Goal: Task Accomplishment & Management: Manage account settings

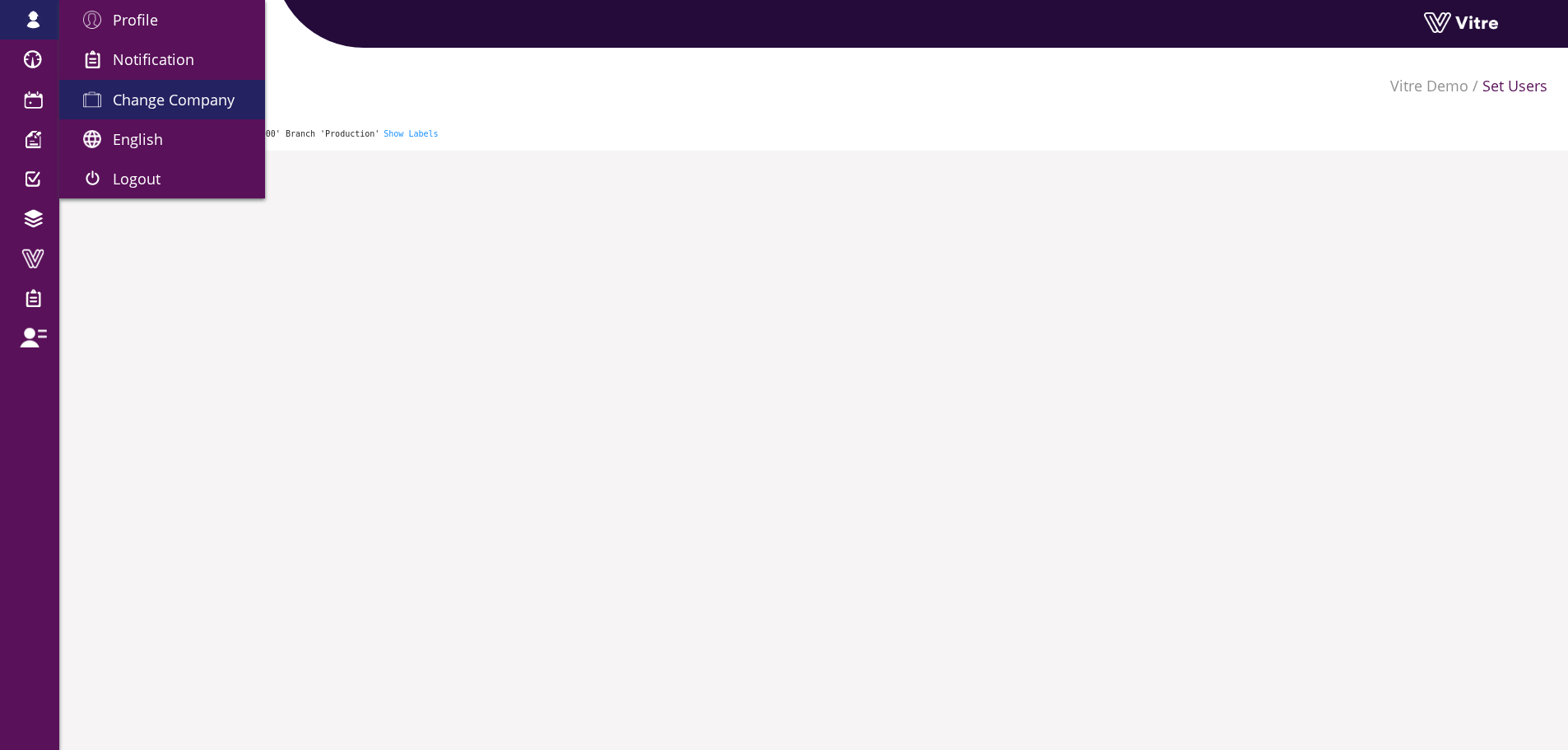
click at [144, 102] on span "Change Company" at bounding box center [173, 100] width 122 height 20
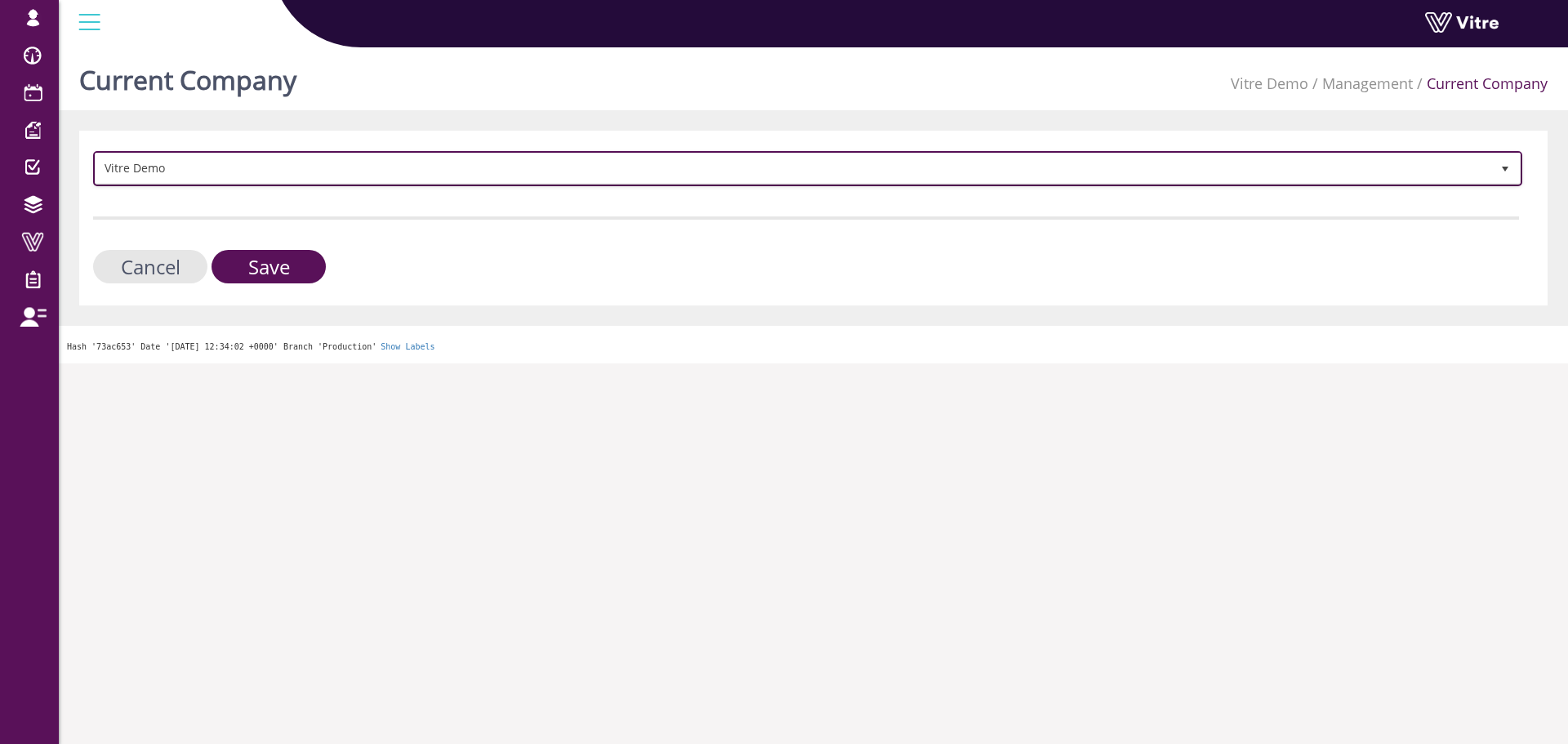
click at [254, 181] on span "Vitre Demo" at bounding box center [793, 168] width 1395 height 30
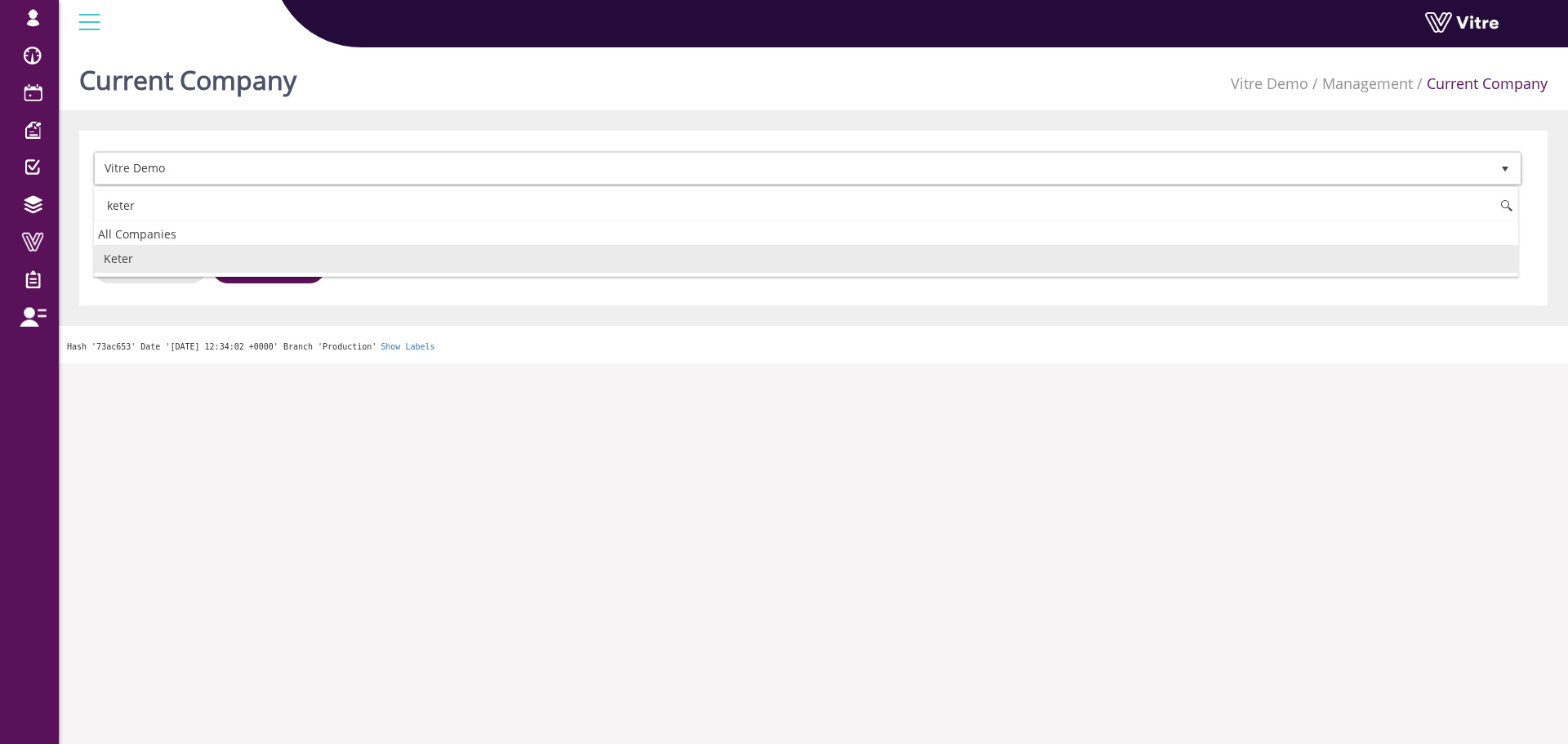
click at [197, 258] on li "Keter" at bounding box center [806, 259] width 1425 height 28
type input "keter"
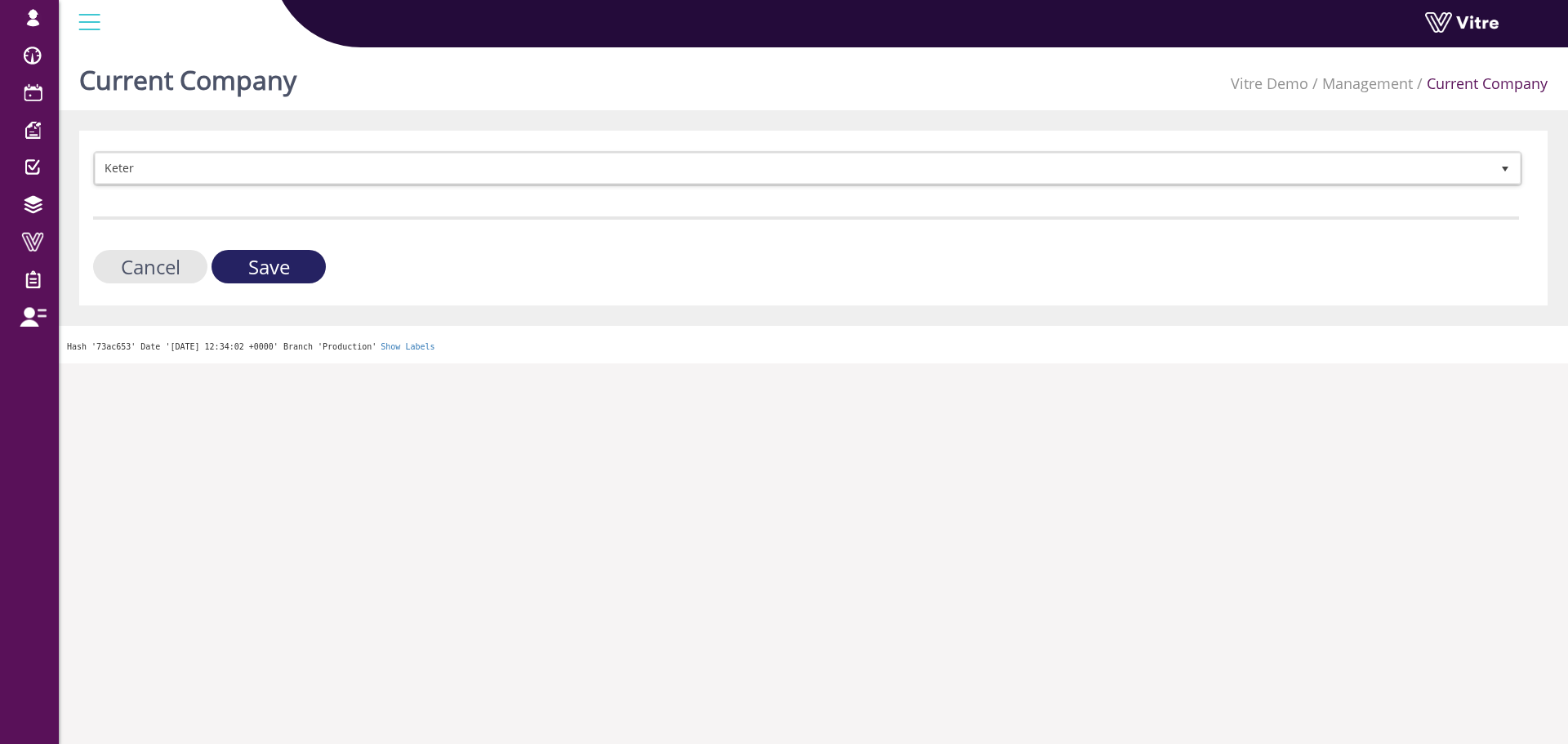
click at [280, 268] on input "Save" at bounding box center [268, 267] width 114 height 34
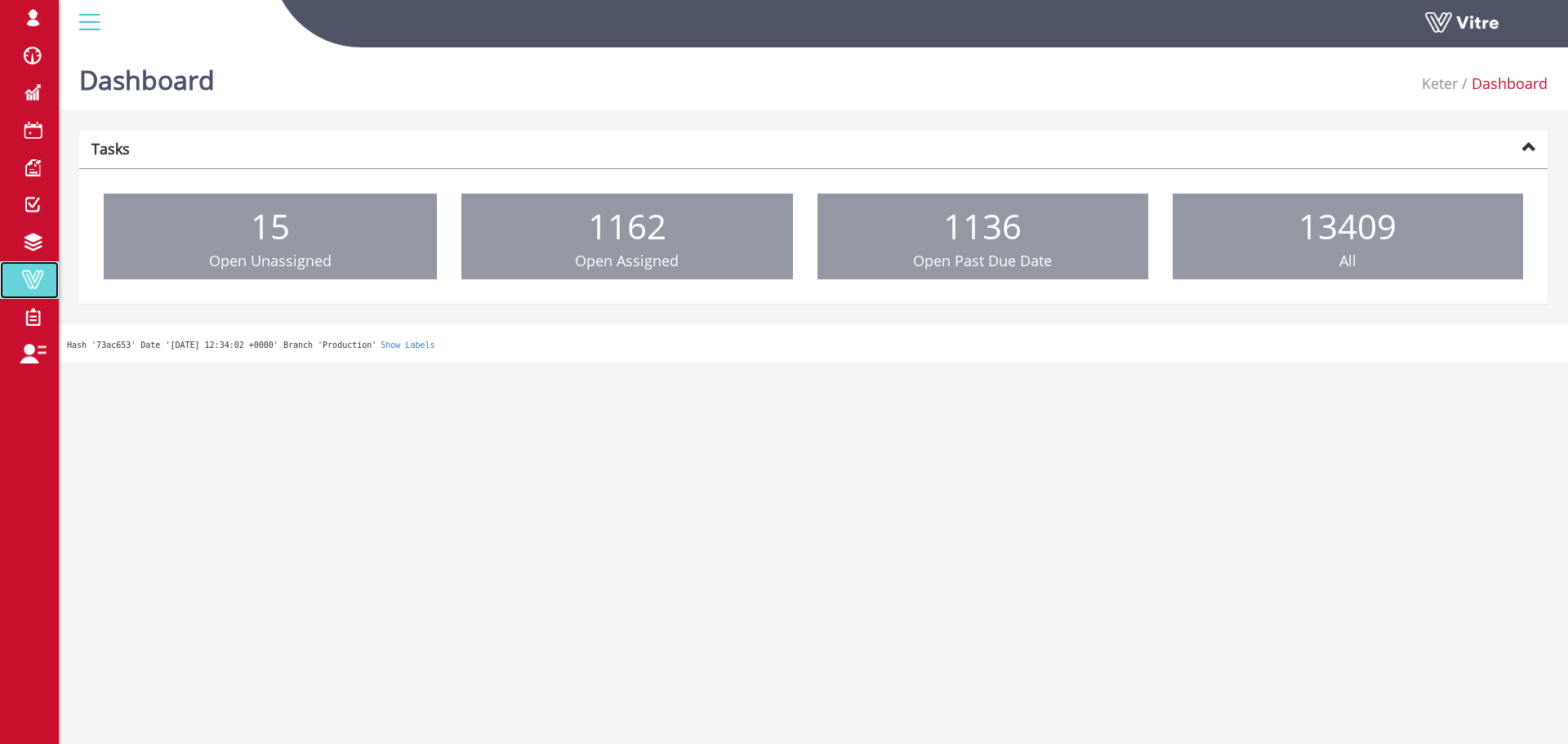
click at [34, 277] on span at bounding box center [33, 279] width 41 height 20
